Goal: Find contact information: Find contact information

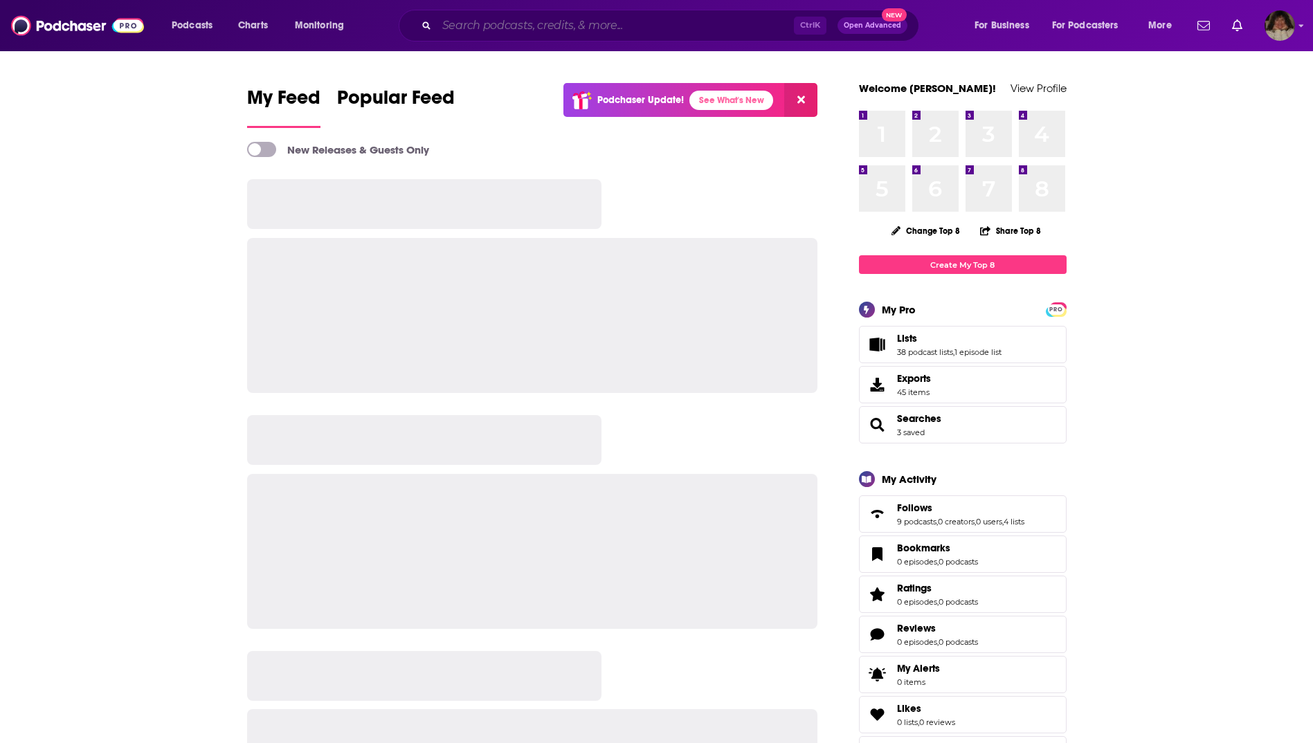
click at [521, 26] on input "Search podcasts, credits, & more..." at bounding box center [615, 26] width 357 height 22
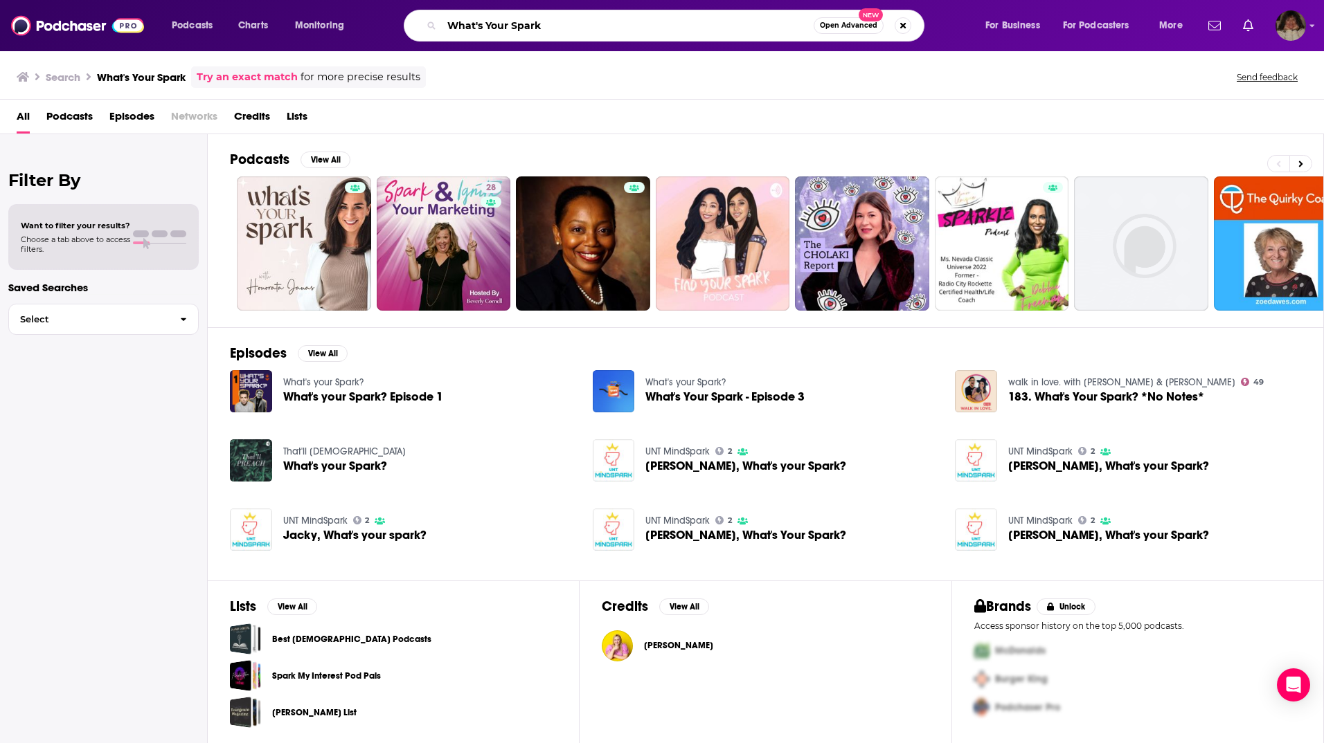
drag, startPoint x: 565, startPoint y: 24, endPoint x: 393, endPoint y: 15, distance: 171.9
click at [393, 15] on div "What's Your Spark Open Advanced New" at bounding box center [677, 26] width 586 height 32
type input "[PERSON_NAME]"
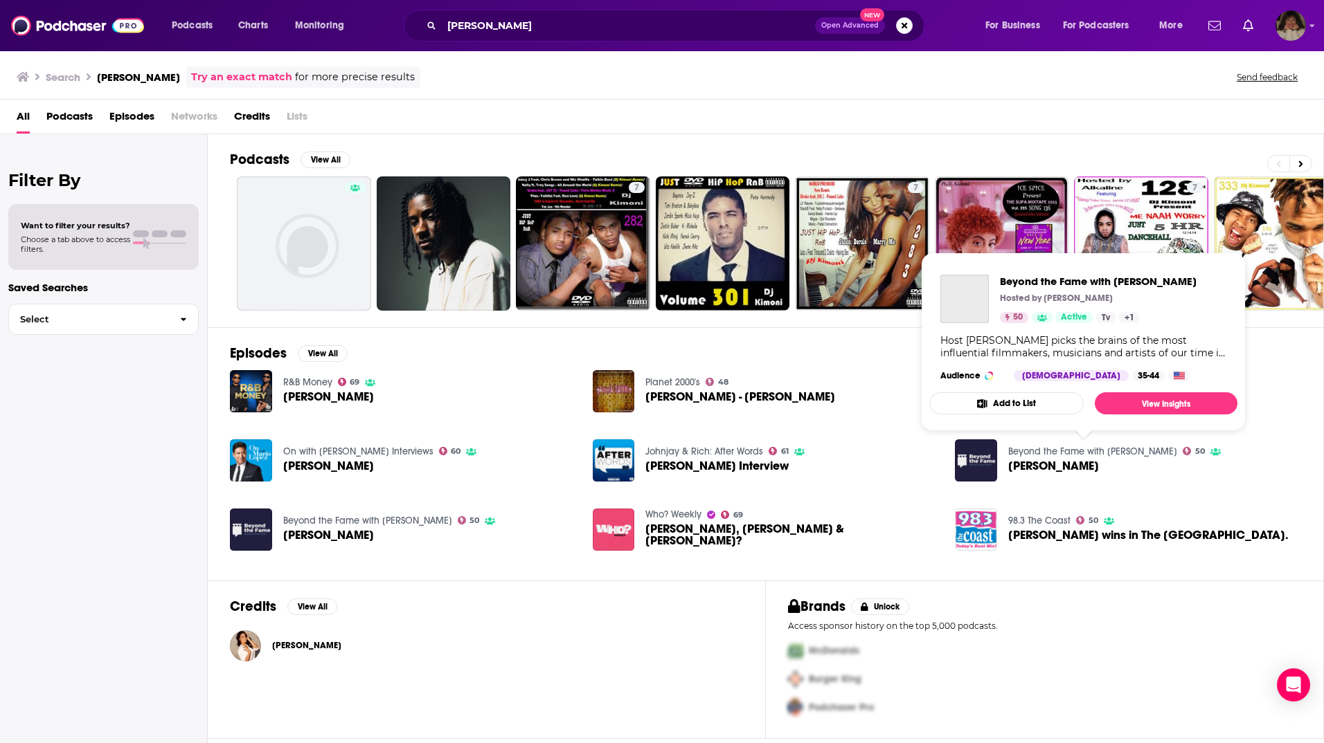
click at [1043, 453] on link "Beyond the Fame with [PERSON_NAME]" at bounding box center [1092, 452] width 169 height 12
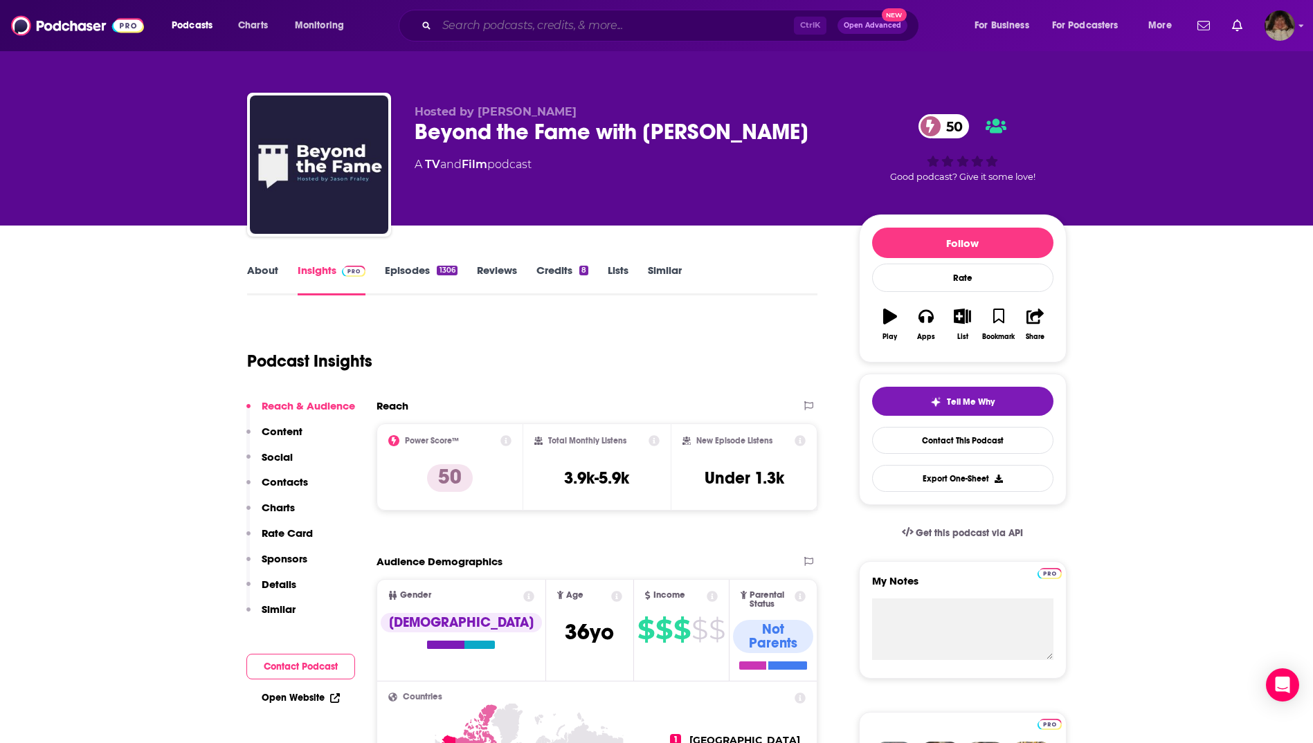
click at [518, 33] on input "Search podcasts, credits, & more..." at bounding box center [615, 26] width 357 height 22
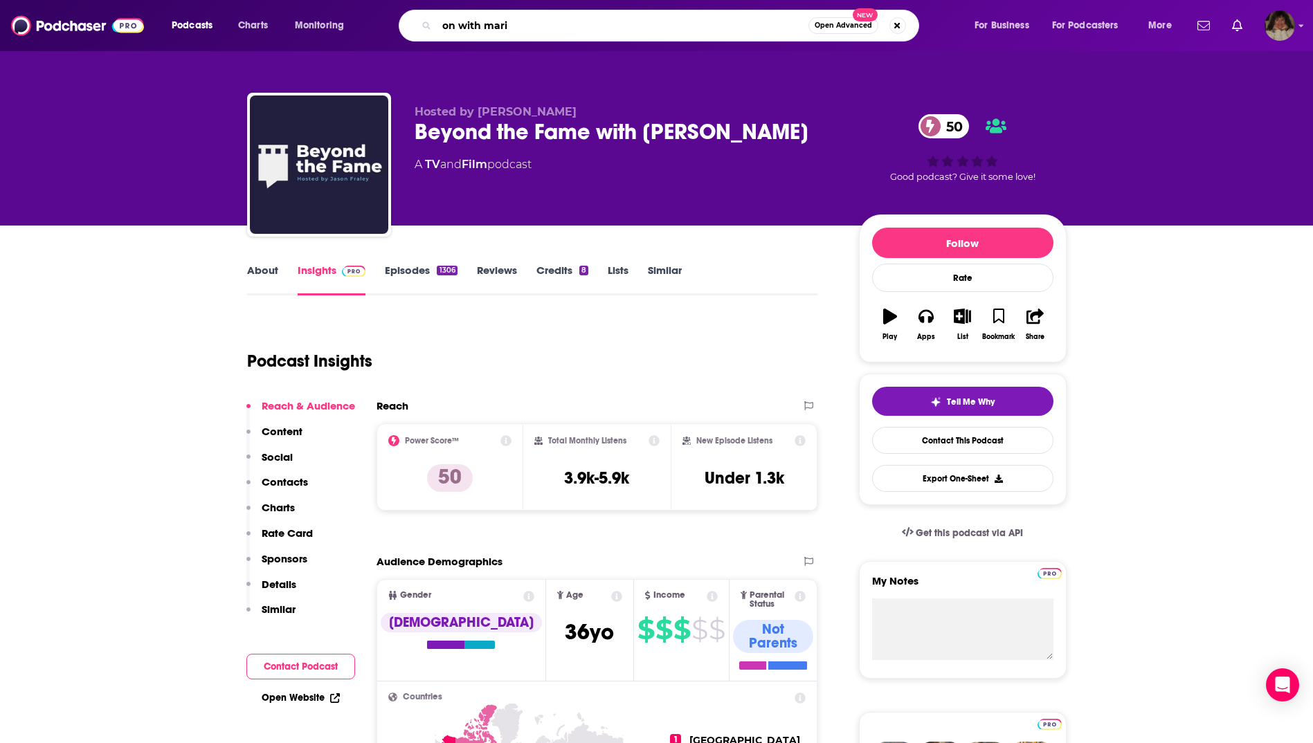
type input "on with [PERSON_NAME]"
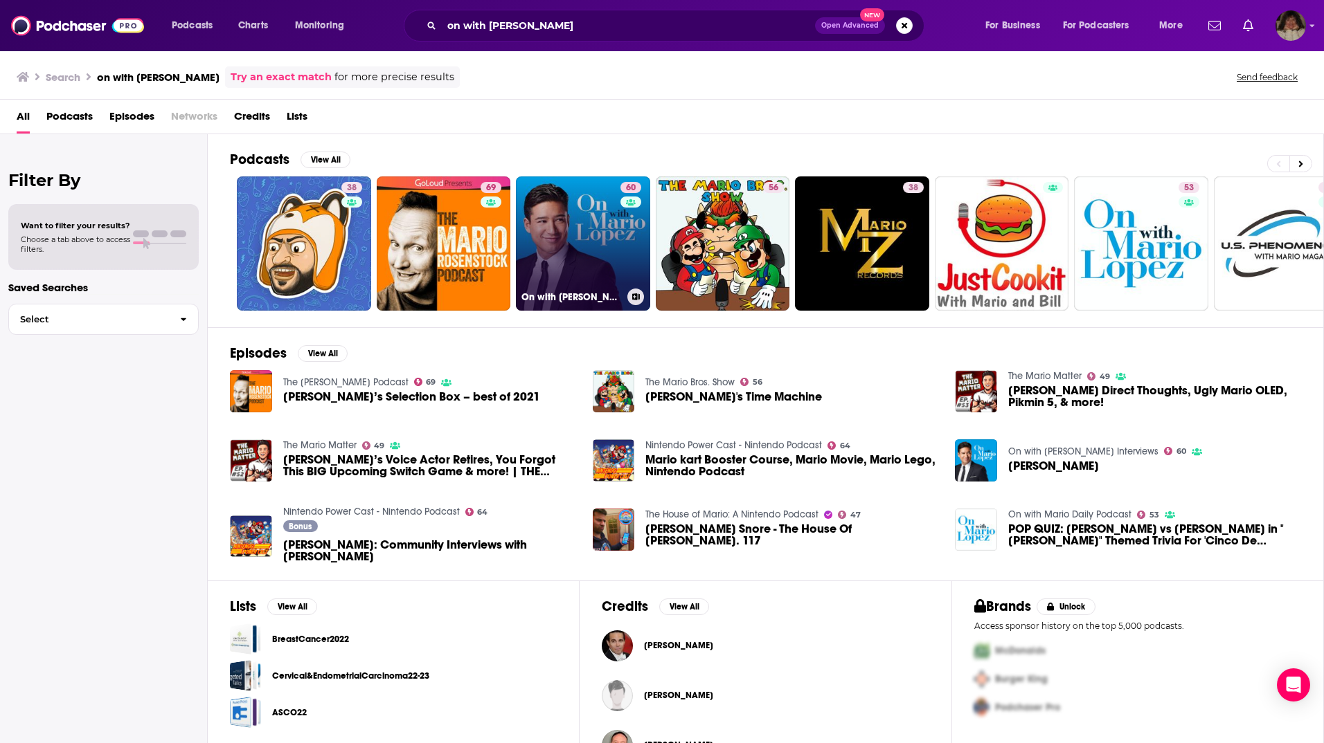
click at [613, 253] on link "60 On with [PERSON_NAME] Interviews" at bounding box center [583, 244] width 134 height 134
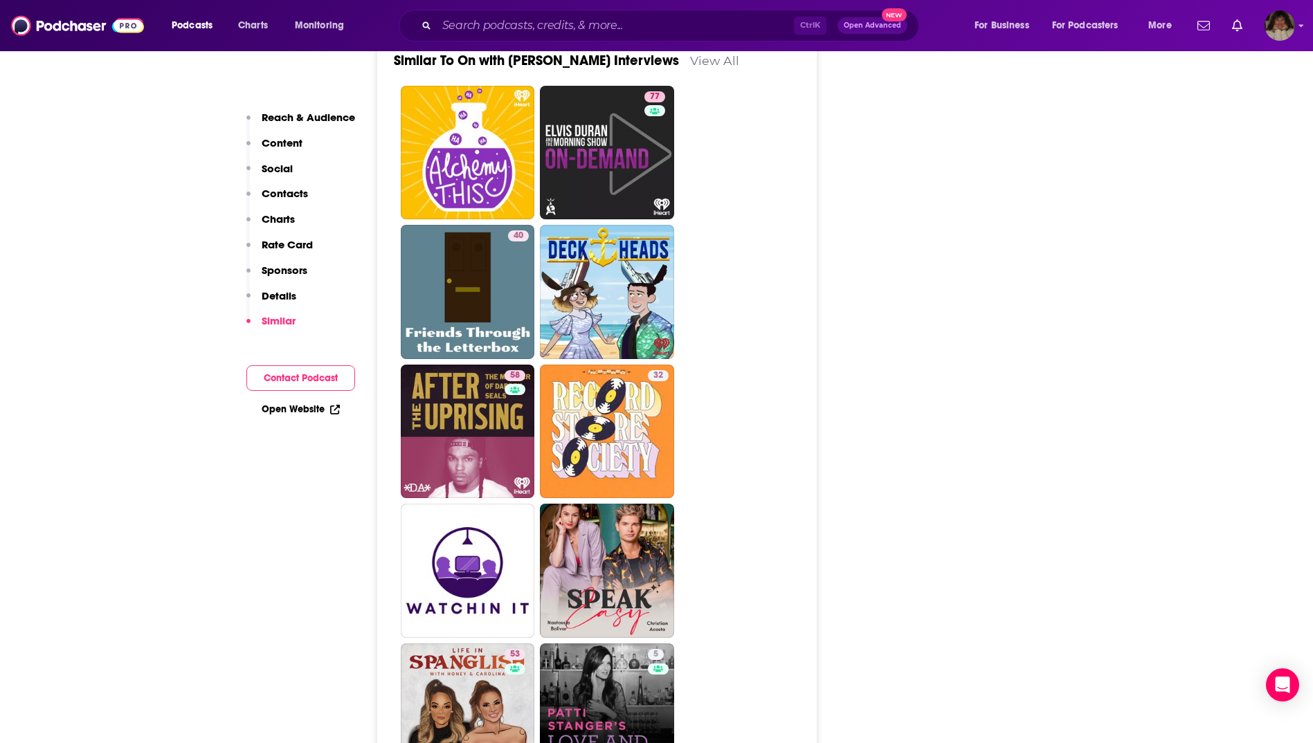
scroll to position [2284, 0]
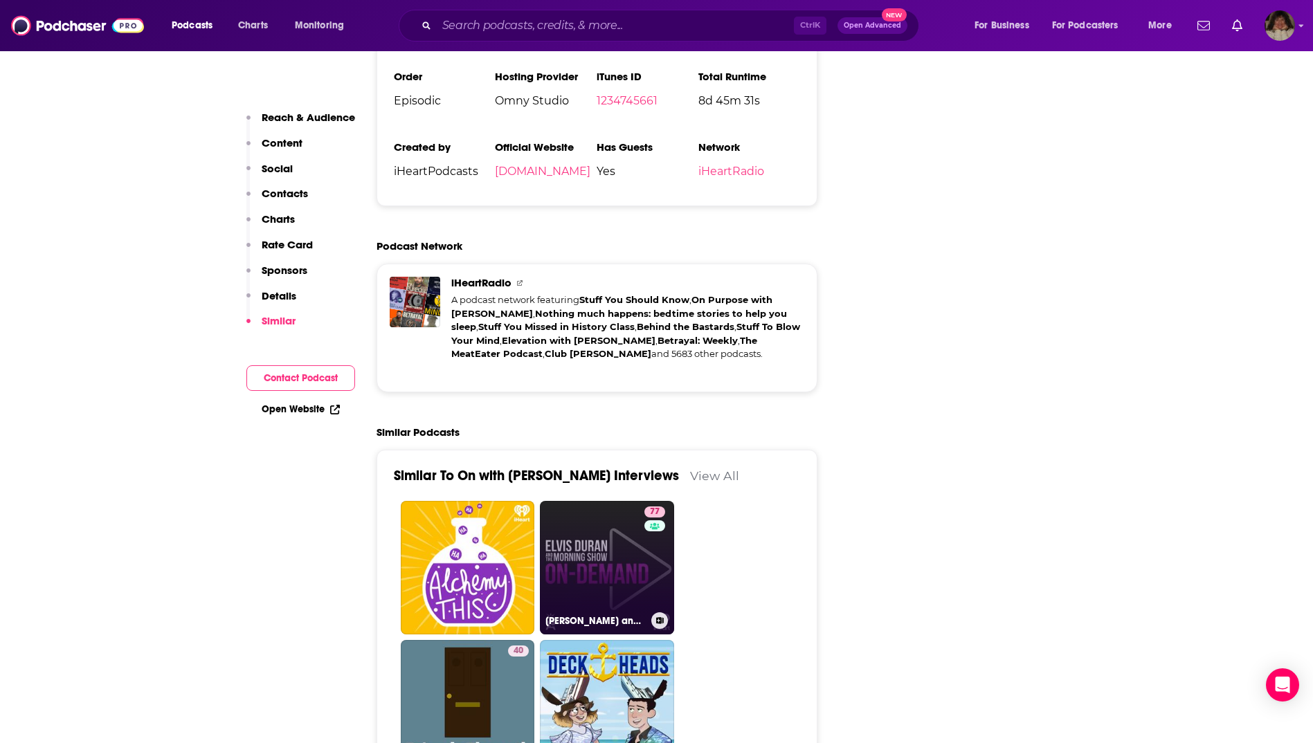
click at [595, 501] on link "77 [PERSON_NAME] and the Morning Show ON DEMAND" at bounding box center [607, 568] width 134 height 134
type input "[URL][DOMAIN_NAME]"
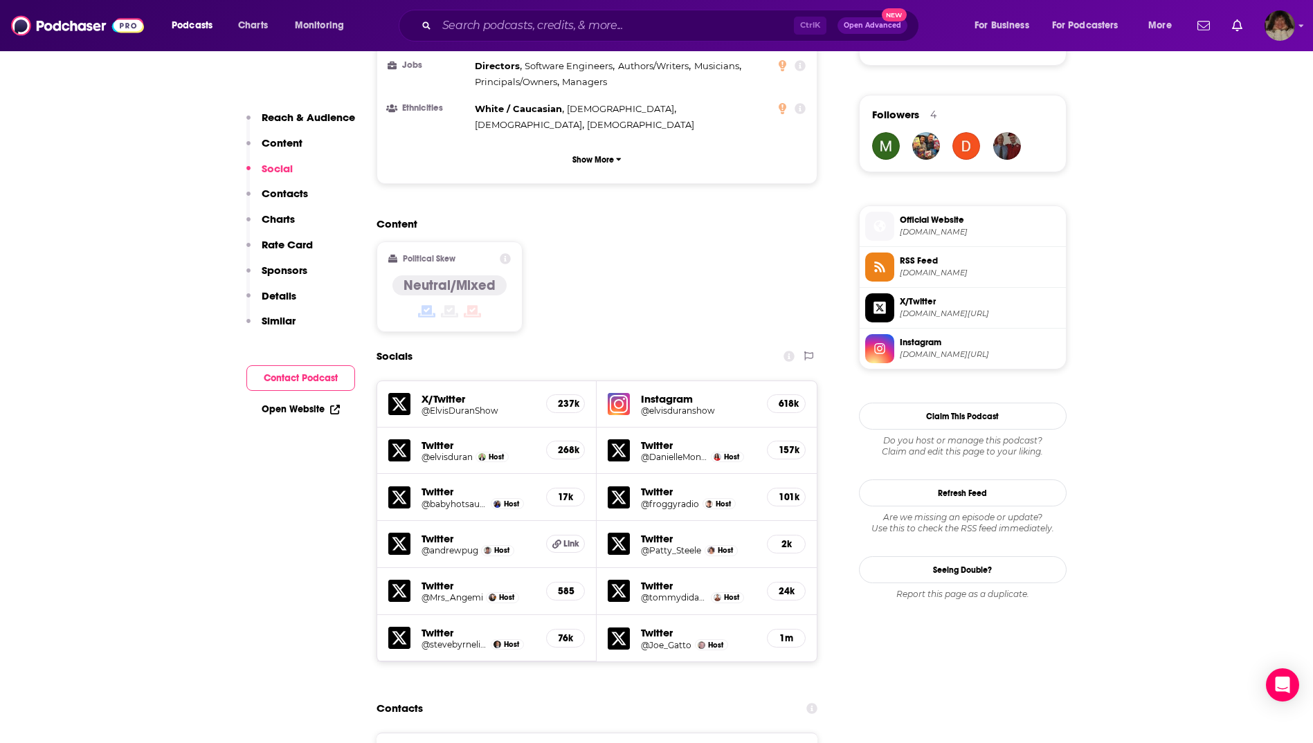
scroll to position [1177, 0]
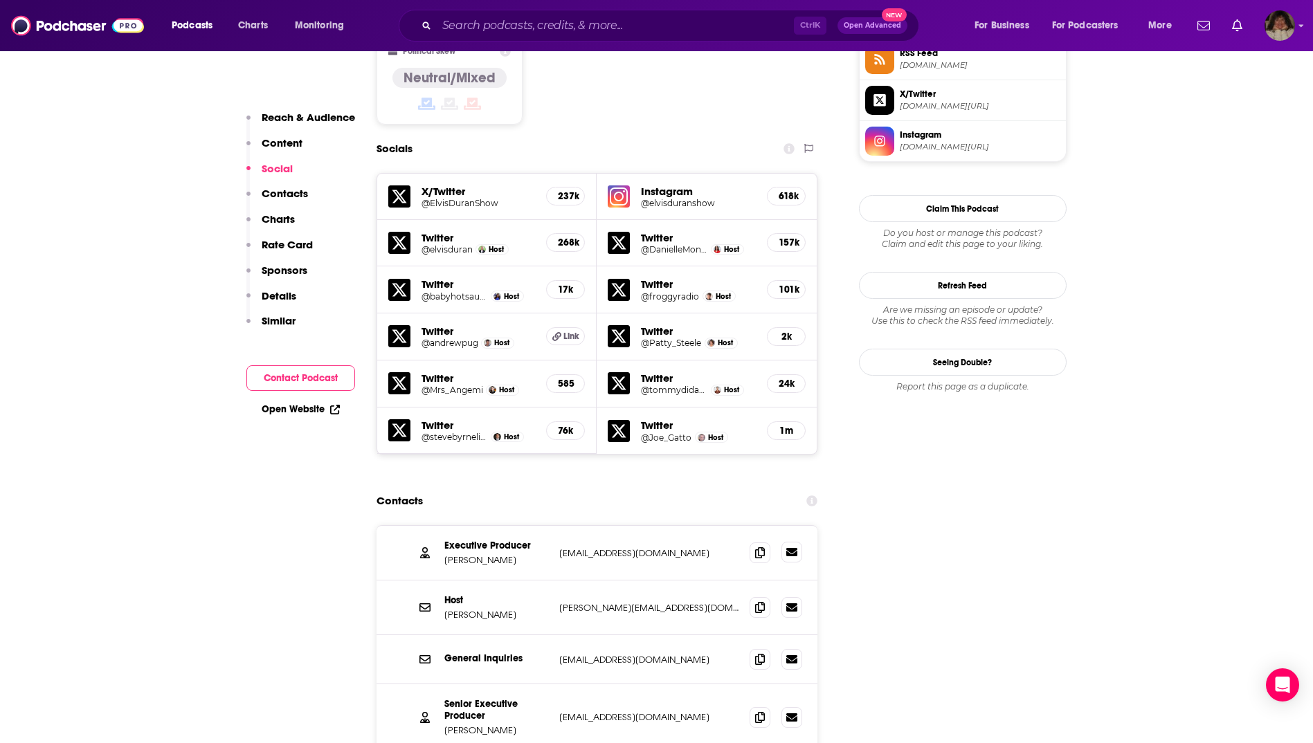
click at [795, 548] on icon at bounding box center [791, 552] width 11 height 8
click at [794, 713] on icon at bounding box center [791, 717] width 11 height 8
click at [789, 603] on icon at bounding box center [791, 607] width 11 height 8
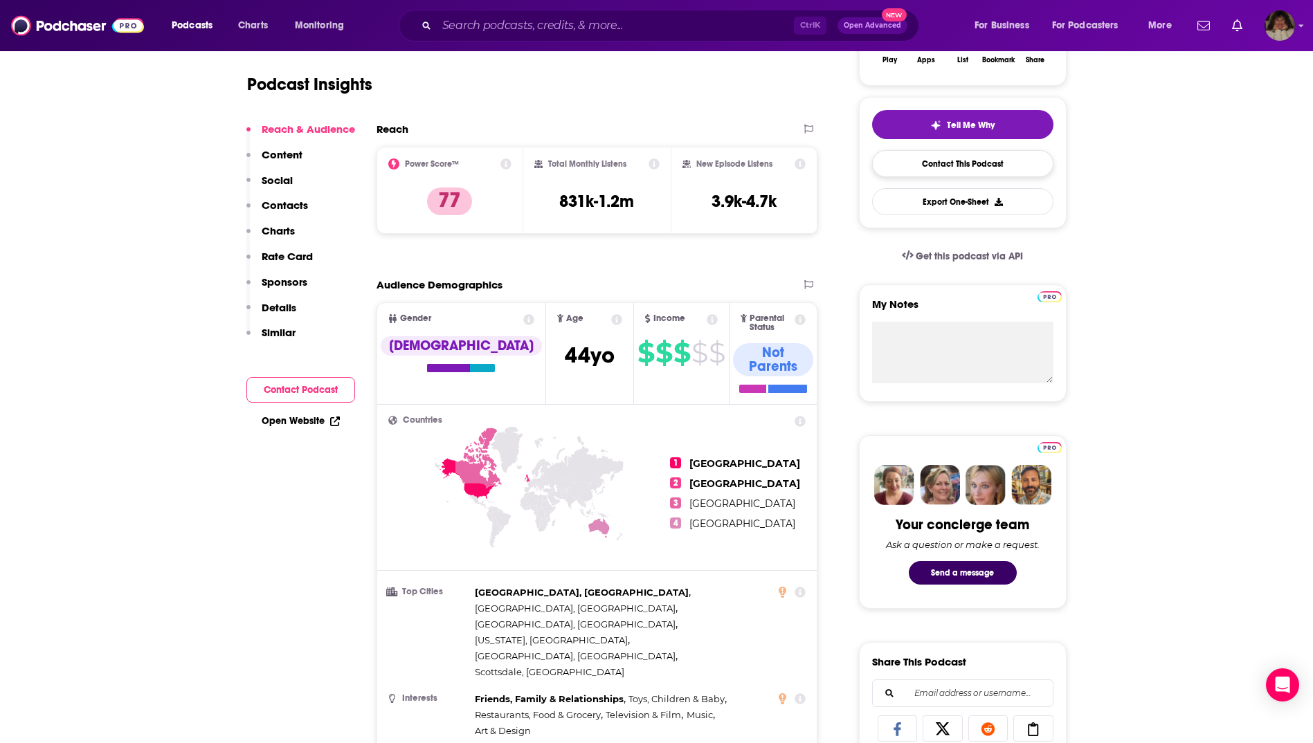
scroll to position [0, 0]
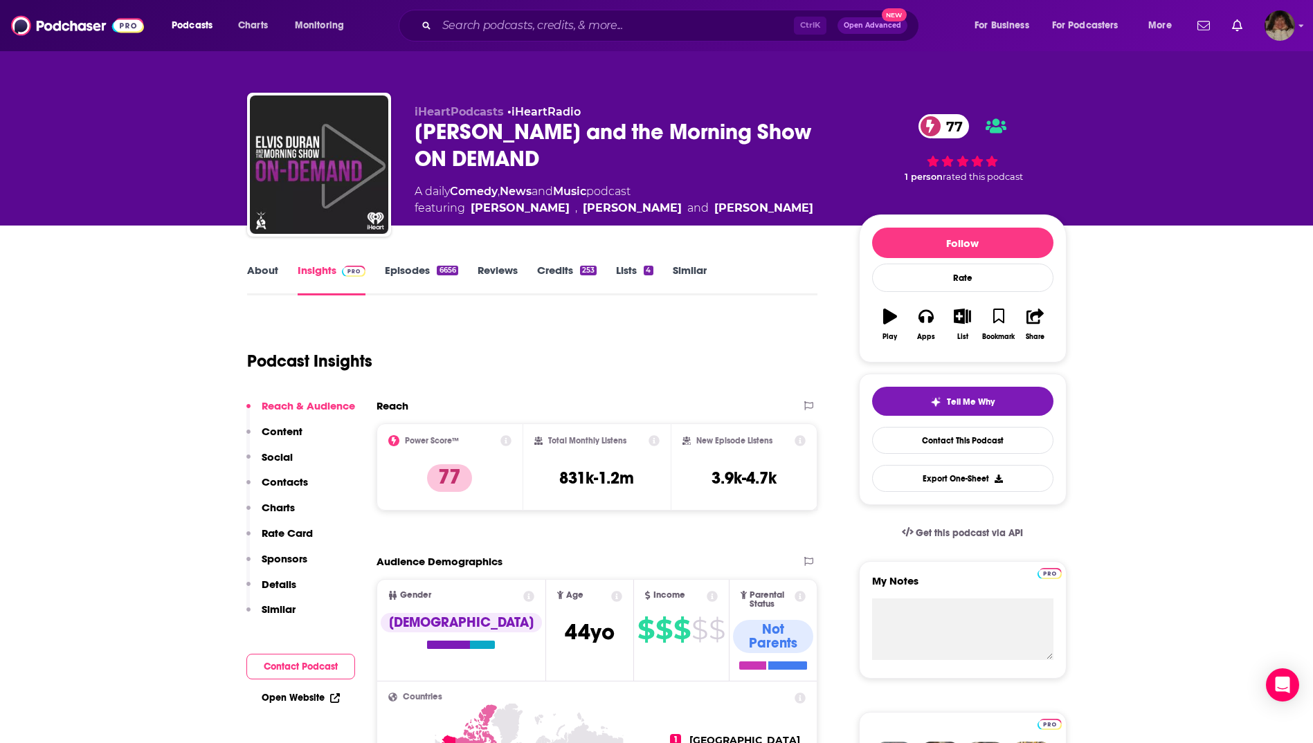
click at [259, 274] on link "About" at bounding box center [262, 280] width 31 height 32
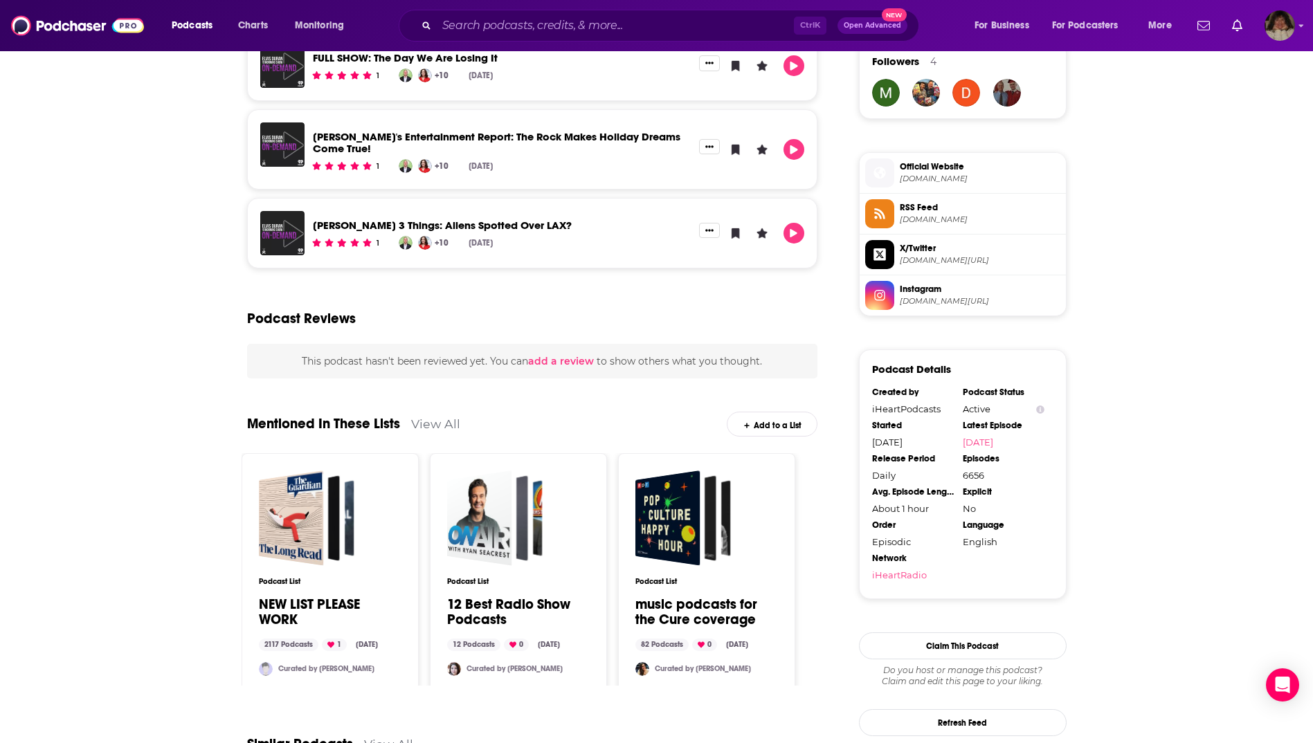
scroll to position [746, 0]
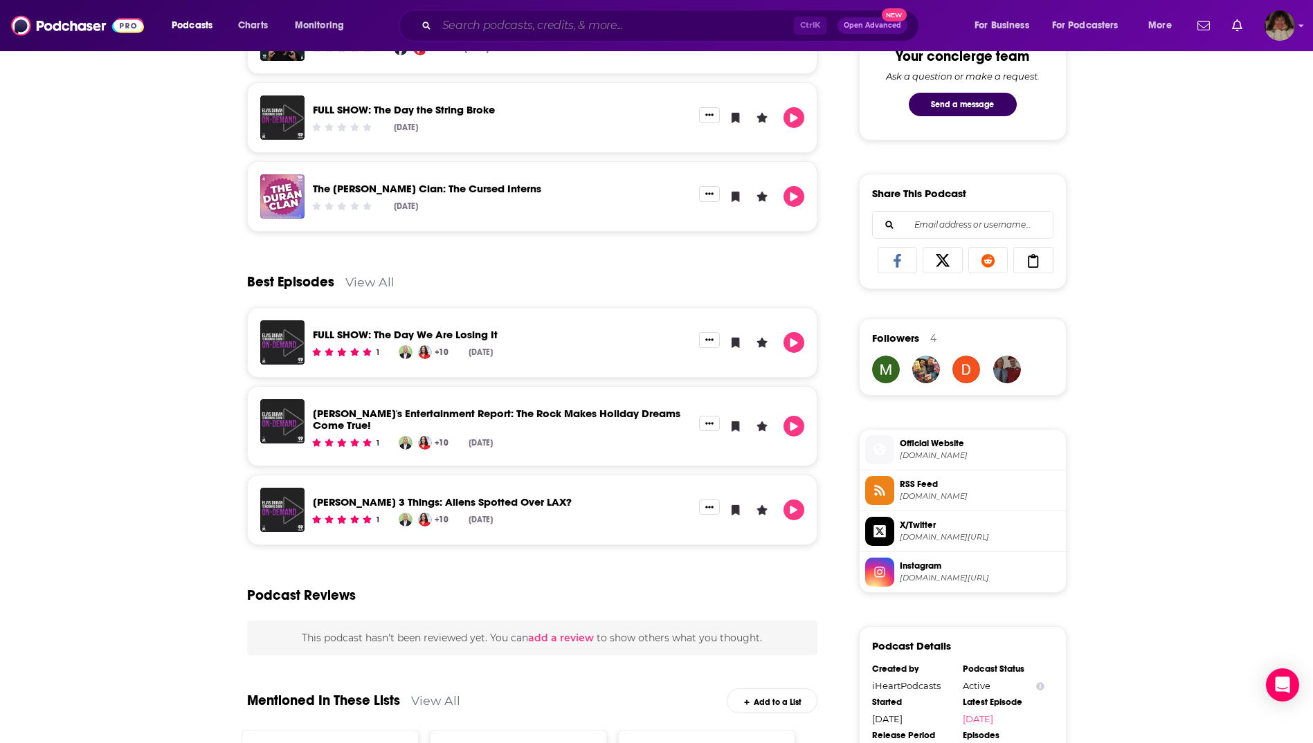
click at [562, 30] on input "Search podcasts, credits, & more..." at bounding box center [615, 26] width 357 height 22
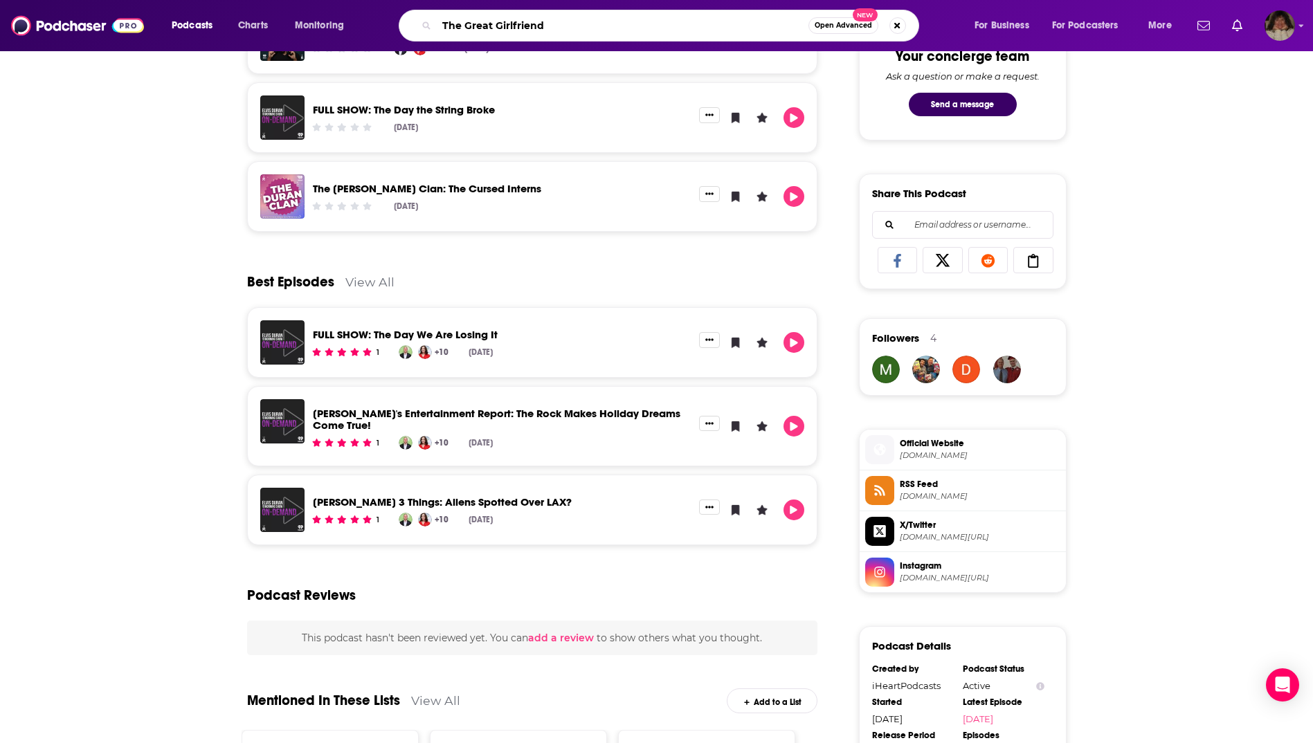
type input "The Great Girlfriends"
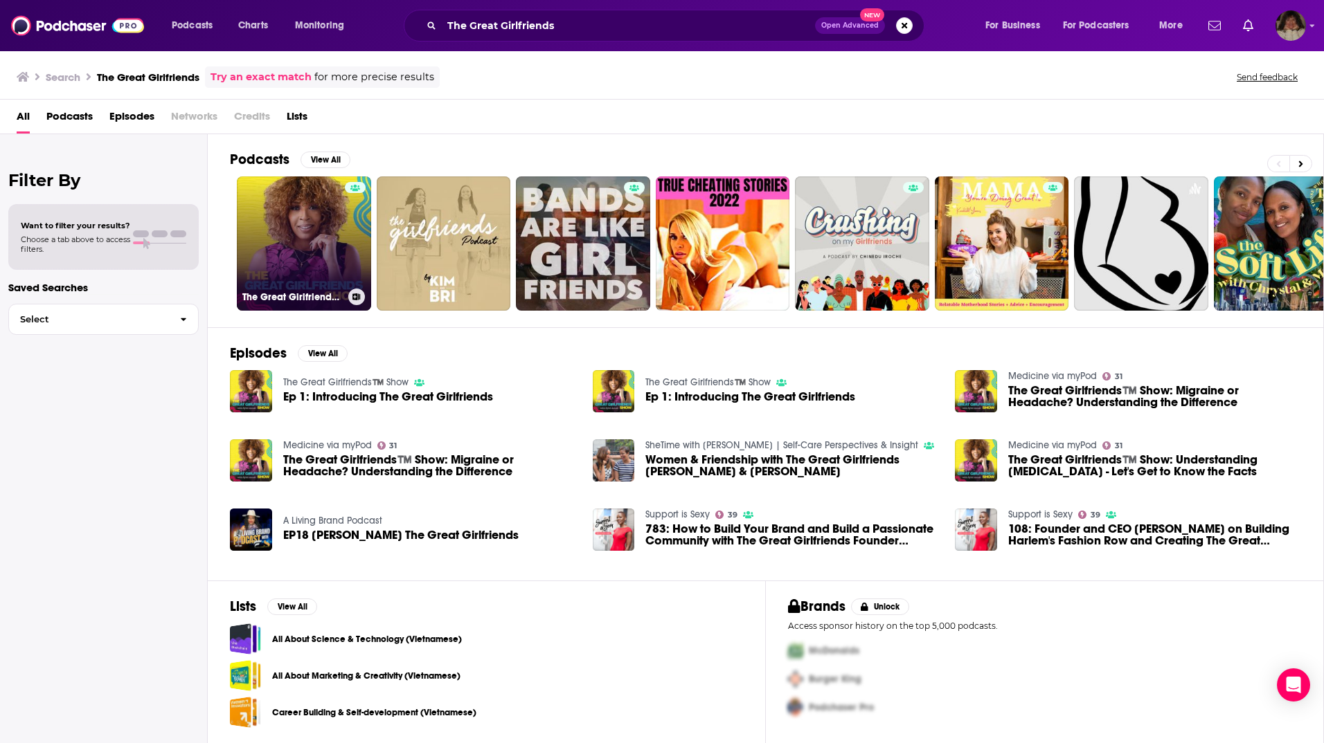
click at [264, 237] on link "The Great Girlfriends™️ Show" at bounding box center [304, 244] width 134 height 134
